Goal: Task Accomplishment & Management: Manage account settings

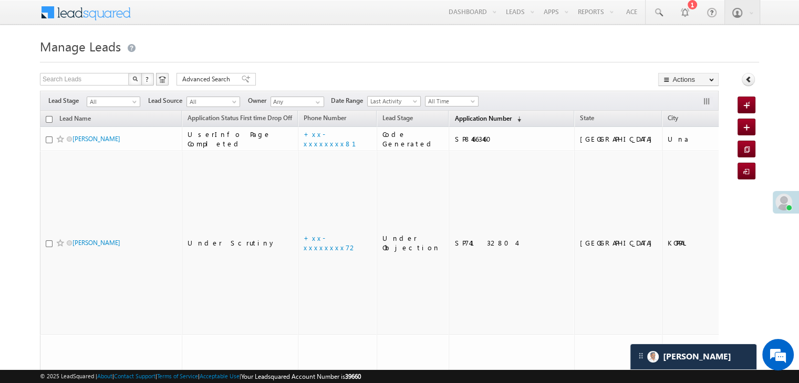
click at [462, 114] on span "Application Number" at bounding box center [482, 118] width 57 height 8
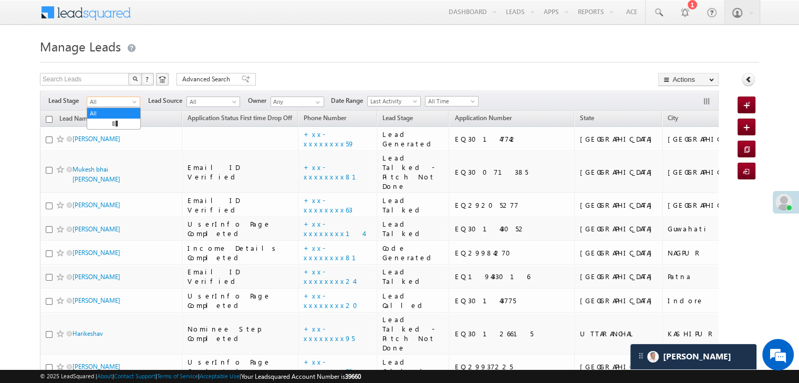
click at [133, 103] on span at bounding box center [135, 104] width 8 height 8
click at [118, 124] on link "Lead Generated" at bounding box center [113, 123] width 53 height 9
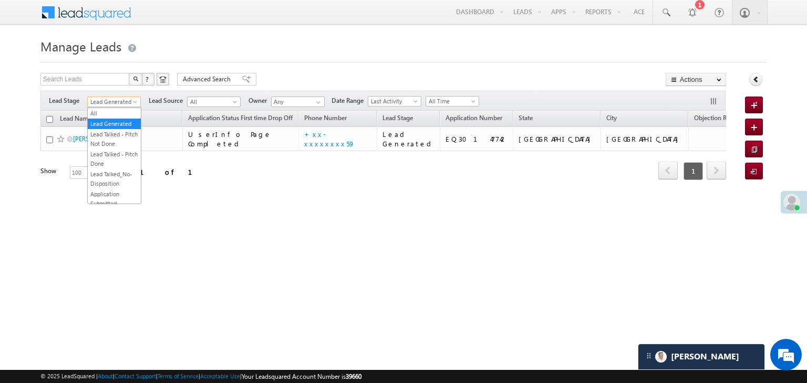
click at [134, 102] on span at bounding box center [136, 104] width 8 height 8
click at [116, 109] on link "All" at bounding box center [114, 113] width 53 height 9
click at [116, 109] on div "Filters Lead Stage All Lead Generated Lead Talked - Pitch Not Done Lead Talked …" at bounding box center [382, 101] width 685 height 20
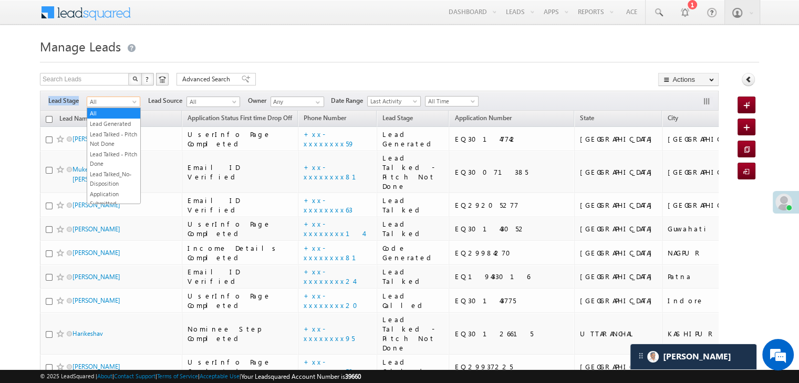
click at [130, 103] on span "All" at bounding box center [112, 101] width 50 height 9
click at [115, 128] on link "Lead Generated" at bounding box center [113, 123] width 53 height 9
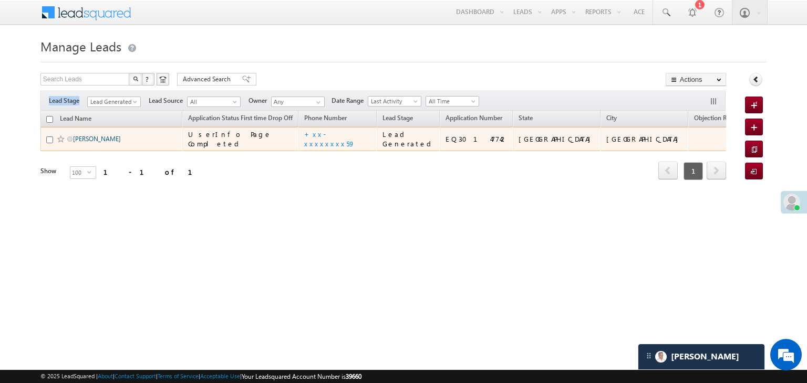
click at [97, 143] on link "Ankit Tiwari" at bounding box center [97, 139] width 48 height 8
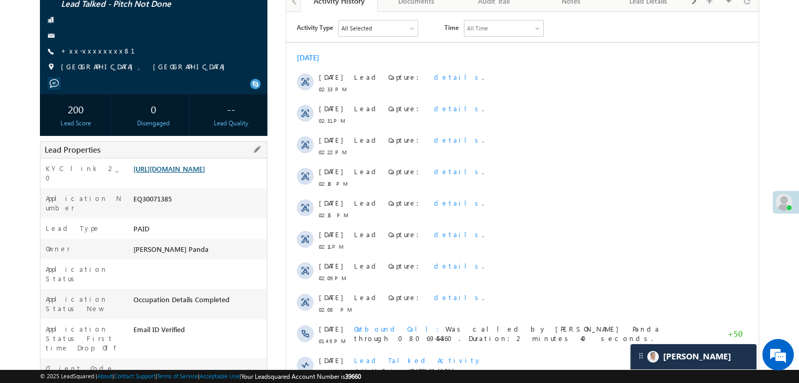
click at [195, 173] on link "[URL][DOMAIN_NAME]" at bounding box center [168, 168] width 71 height 9
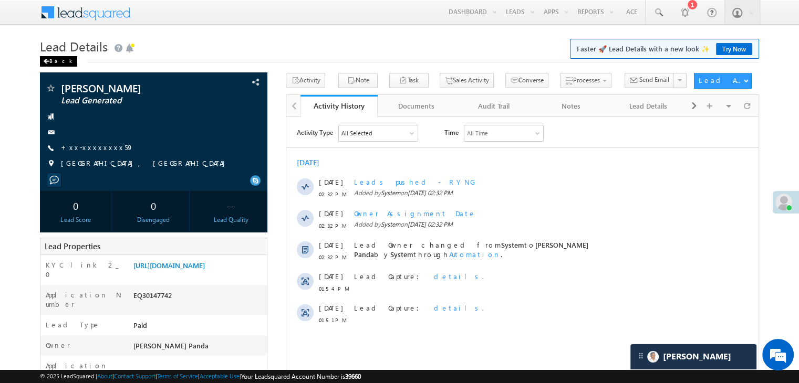
click at [48, 61] on span at bounding box center [46, 61] width 6 height 5
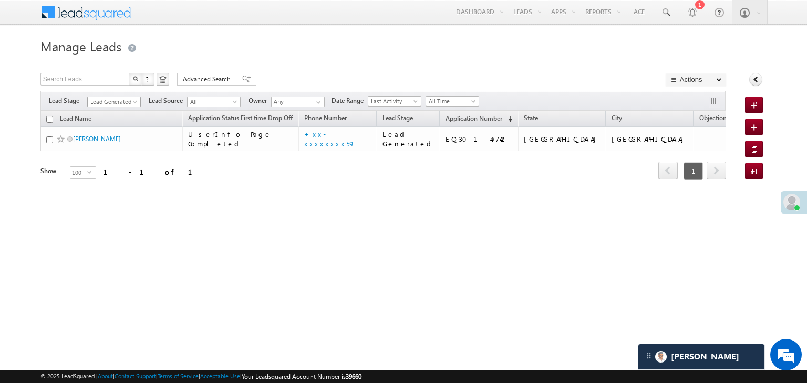
click at [131, 101] on span "Lead Generated" at bounding box center [113, 101] width 50 height 9
click at [121, 110] on link "All" at bounding box center [114, 113] width 53 height 9
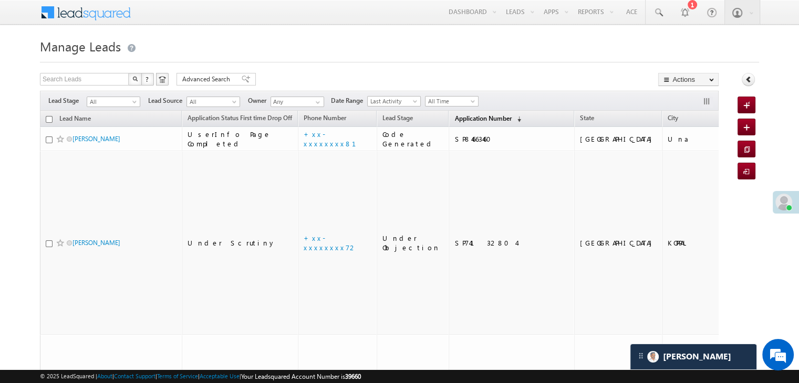
click at [454, 119] on span "Application Number" at bounding box center [482, 118] width 57 height 8
click at [463, 115] on span "Application Number" at bounding box center [482, 118] width 57 height 8
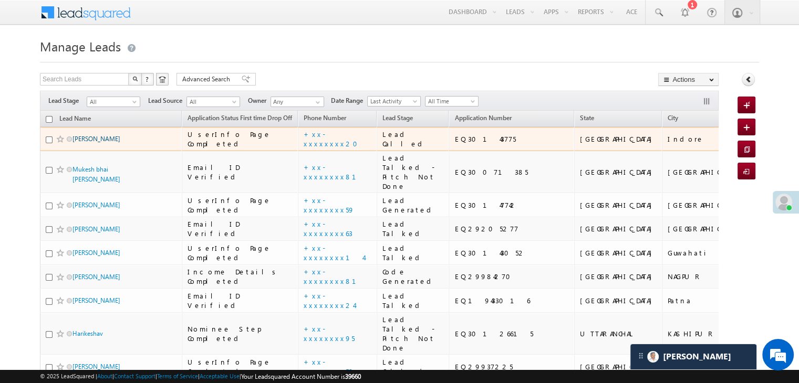
click at [100, 143] on link "Rahul Kodopi" at bounding box center [96, 139] width 48 height 8
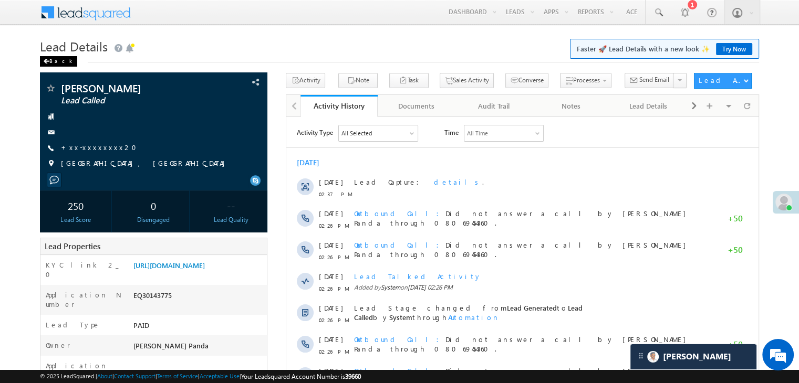
click at [50, 61] on div "Back" at bounding box center [58, 61] width 37 height 11
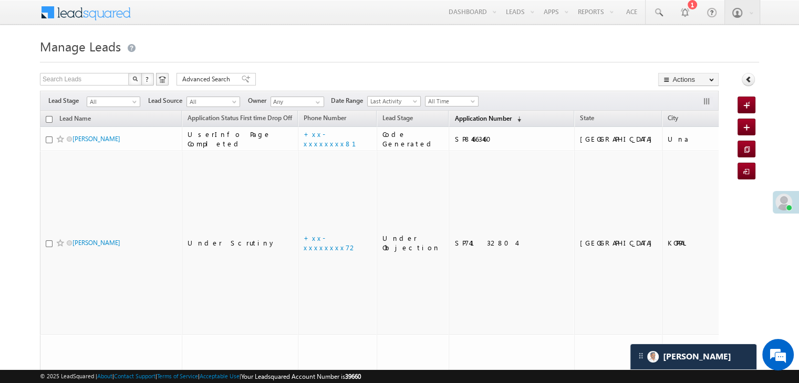
click at [454, 114] on span "Application Number" at bounding box center [482, 118] width 57 height 8
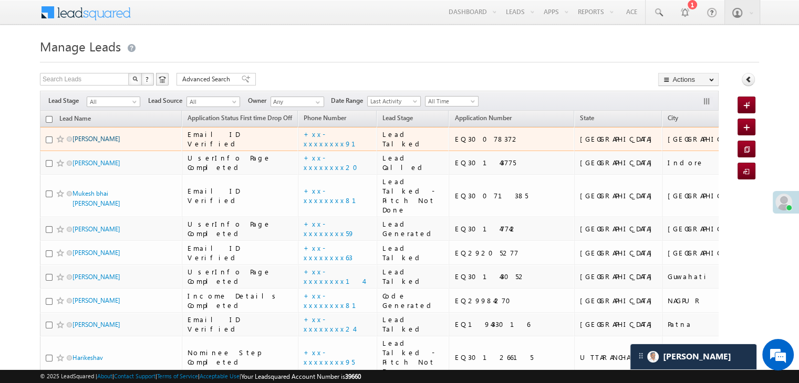
click at [80, 143] on link "[PERSON_NAME]" at bounding box center [96, 139] width 48 height 8
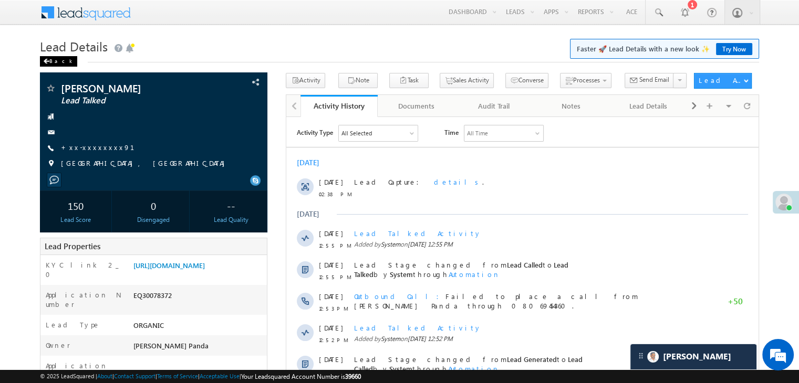
click at [49, 59] on div "Back" at bounding box center [58, 61] width 37 height 11
